Goal: Task Accomplishment & Management: Use online tool/utility

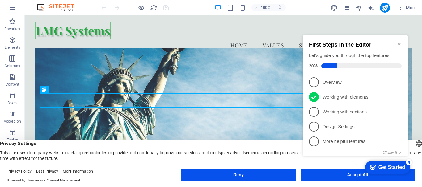
click div "checkmark Get Started 4 First Steps in the Editor Let's guide you through the t…"
click at [400, 42] on icon "Minimize checklist" at bounding box center [398, 44] width 5 height 5
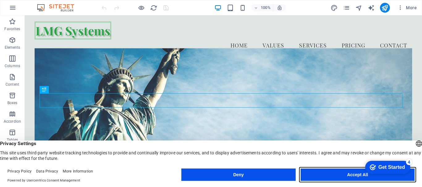
click at [347, 174] on button "Accept All" at bounding box center [357, 175] width 114 height 12
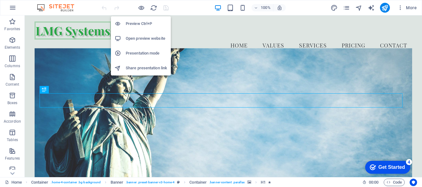
click at [135, 22] on h6 "Preview Ctrl+P" at bounding box center [146, 23] width 41 height 7
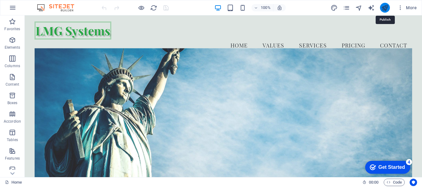
click at [383, 6] on icon "publish" at bounding box center [384, 7] width 7 height 7
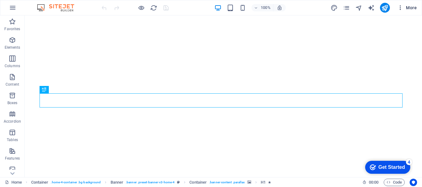
click at [399, 7] on icon "button" at bounding box center [400, 8] width 6 height 6
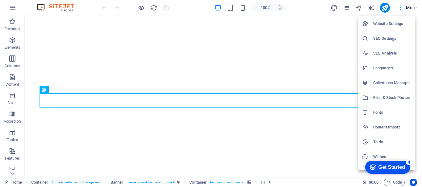
click at [11, 5] on div at bounding box center [211, 93] width 422 height 187
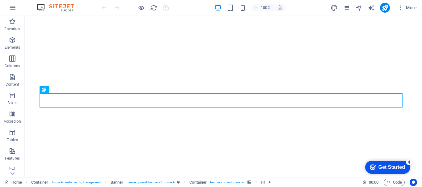
click at [11, 5] on icon "button" at bounding box center [12, 7] width 7 height 7
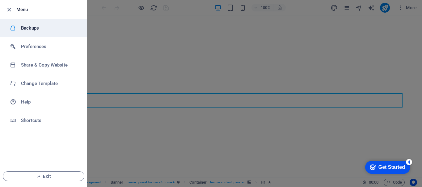
click at [25, 28] on h6 "Backups" at bounding box center [49, 27] width 57 height 7
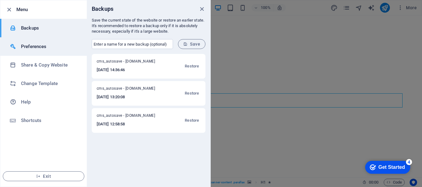
click at [62, 49] on h6 "Preferences" at bounding box center [49, 46] width 57 height 7
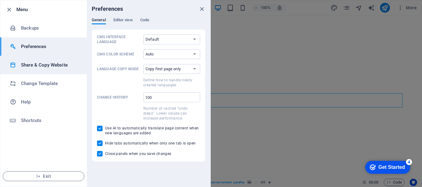
click at [56, 60] on li "Share & Copy Website" at bounding box center [43, 65] width 86 height 19
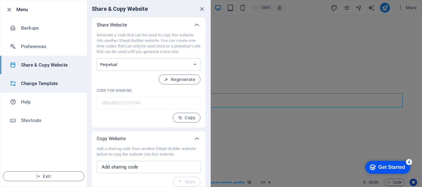
click at [56, 81] on h6 "Change Template" at bounding box center [49, 83] width 57 height 7
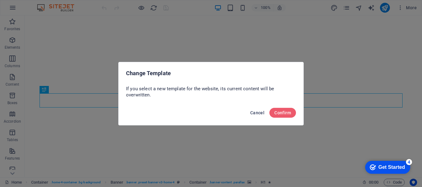
click at [252, 112] on span "Cancel" at bounding box center [257, 113] width 14 height 5
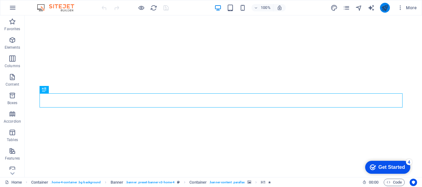
click at [389, 7] on button "publish" at bounding box center [385, 8] width 10 height 10
